Goal: Check status

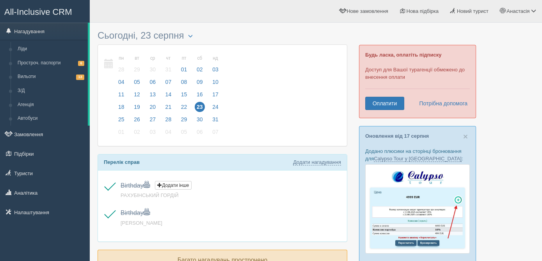
click at [41, 10] on span "All-Inclusive CRM" at bounding box center [38, 12] width 68 height 10
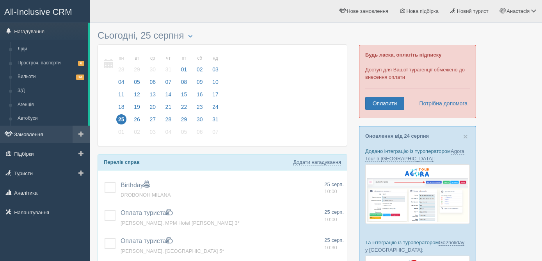
click at [24, 137] on link "Замовлення" at bounding box center [45, 134] width 90 height 17
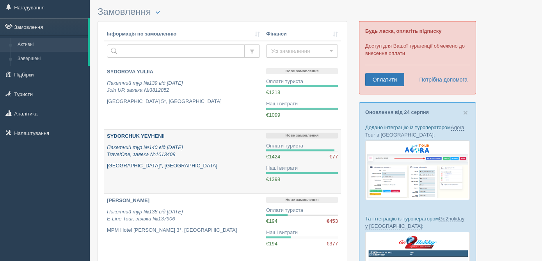
scroll to position [83, 0]
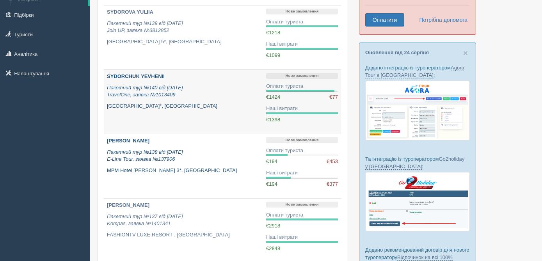
click at [174, 162] on icon "Пакетний тур №138 від 11.08.2025 E-Line Tour, заявка №137906" at bounding box center [145, 155] width 76 height 13
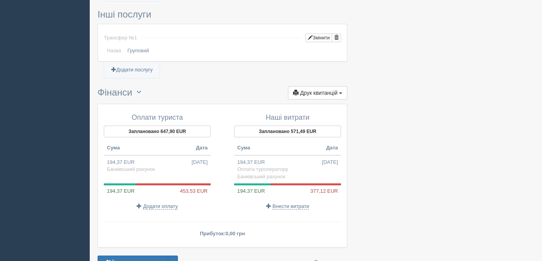
scroll to position [683, 0]
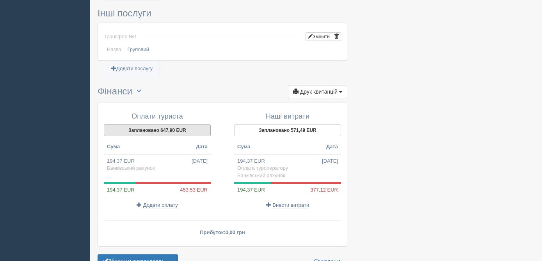
click at [172, 124] on button "Заплановано 647,90 EUR" at bounding box center [157, 130] width 107 height 12
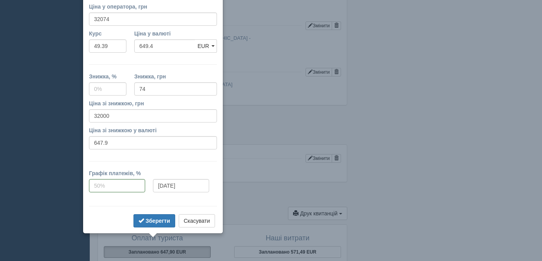
scroll to position [547, 0]
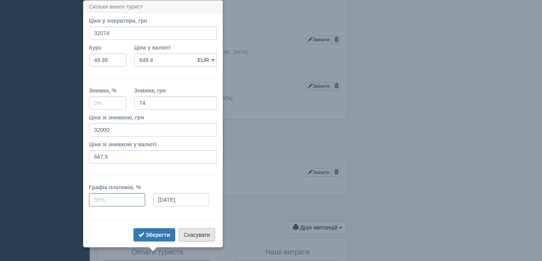
click at [201, 237] on button "Скасувати" at bounding box center [197, 234] width 36 height 13
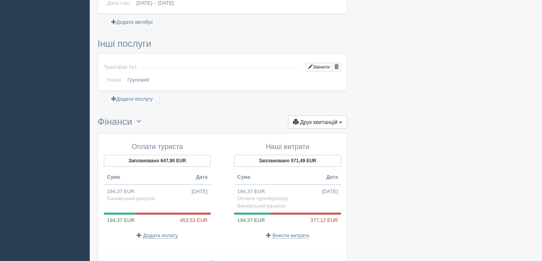
scroll to position [654, 0]
